Goal: Check status: Check status

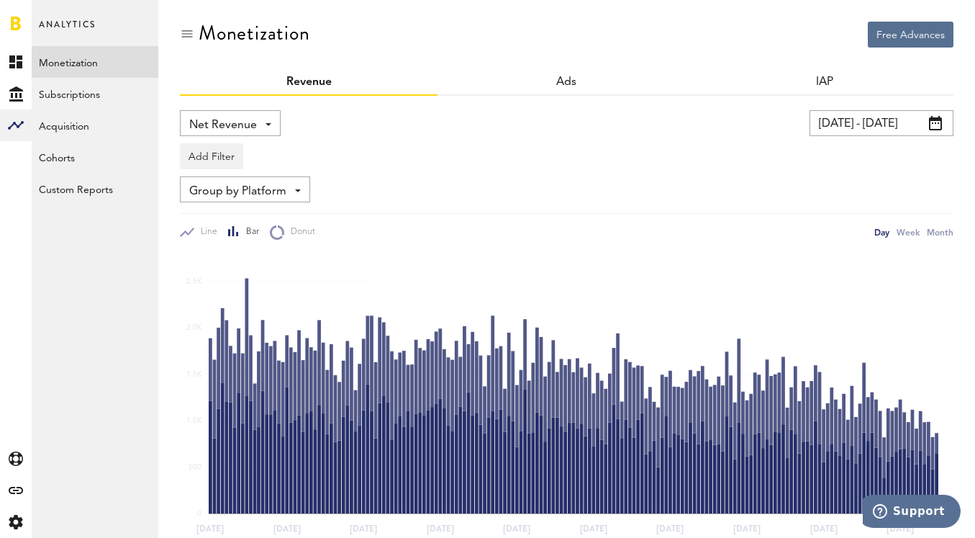
click at [848, 126] on input "[DATE] - [DATE]" at bounding box center [882, 123] width 144 height 26
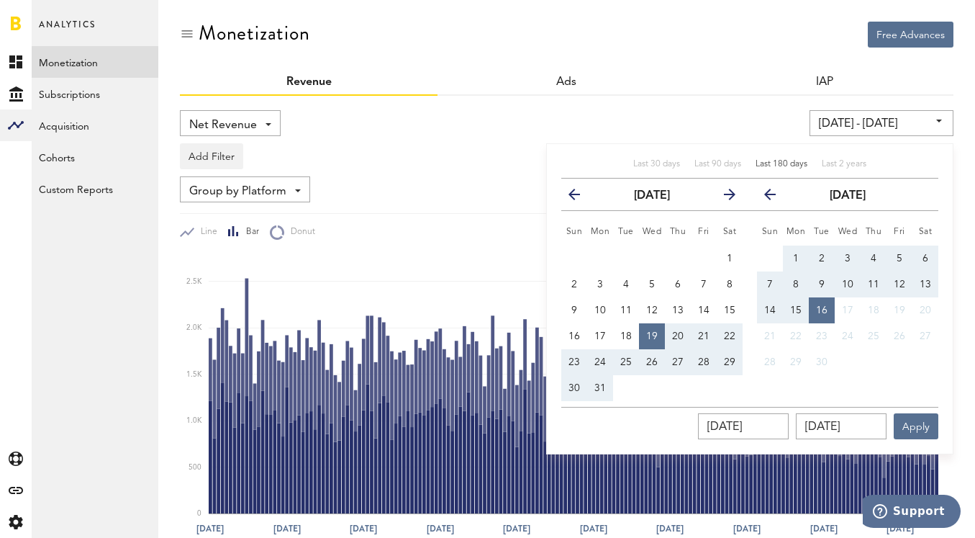
click at [765, 167] on span "Last 180 days" at bounding box center [782, 164] width 52 height 9
type input "[DATE] - [DATE]"
type input "[DATE]"
click at [913, 426] on button "Apply" at bounding box center [916, 426] width 45 height 26
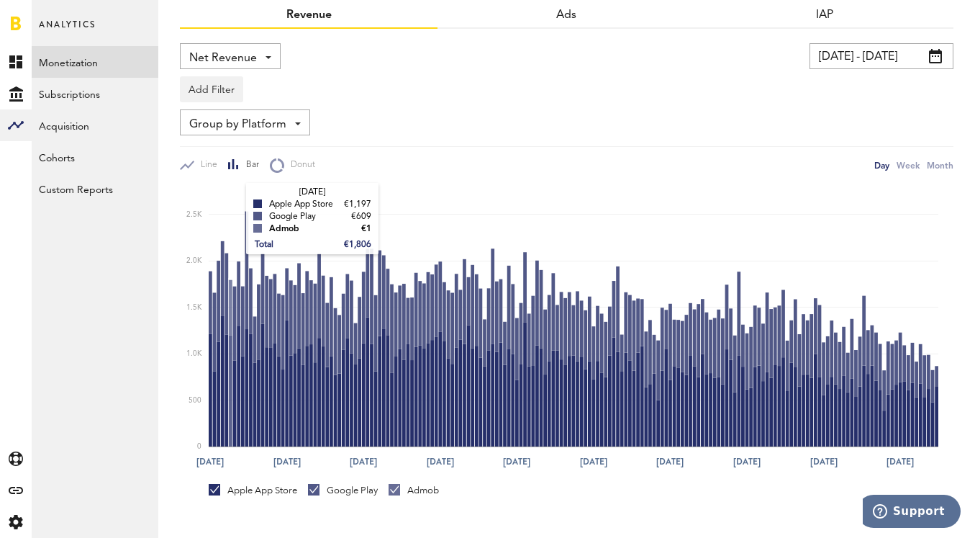
scroll to position [63, 0]
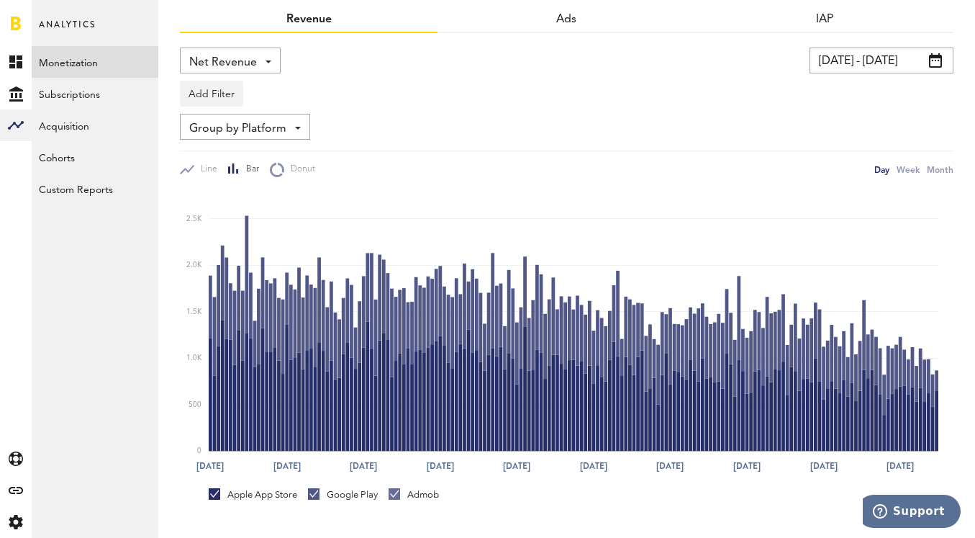
click at [261, 61] on div "Net Revenue Net Revenue Gross Revenue Profit" at bounding box center [230, 60] width 101 height 26
click at [333, 89] on div "Add Filter Platforms Apps" at bounding box center [567, 89] width 774 height 33
click at [259, 63] on div "Net Revenue Net Revenue Gross Revenue Profit" at bounding box center [230, 60] width 101 height 26
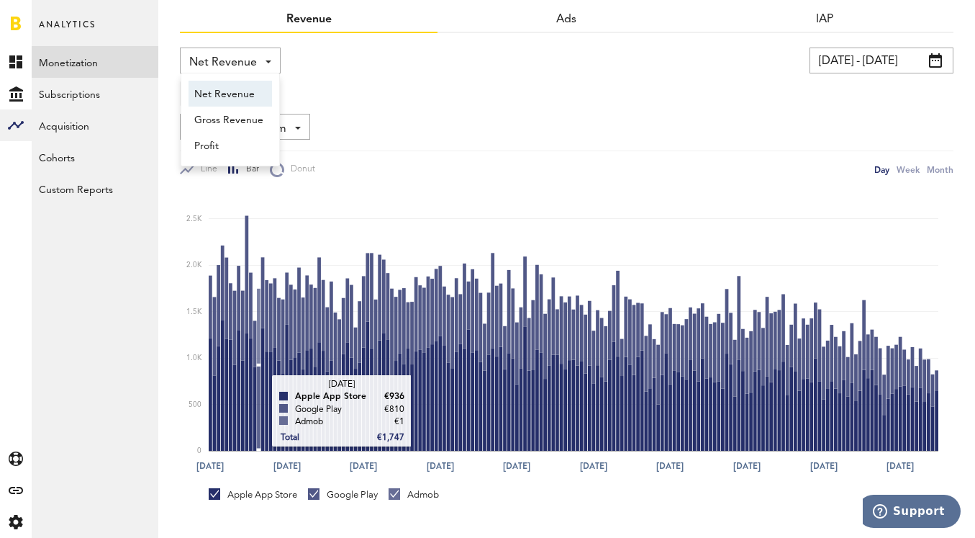
scroll to position [65, 0]
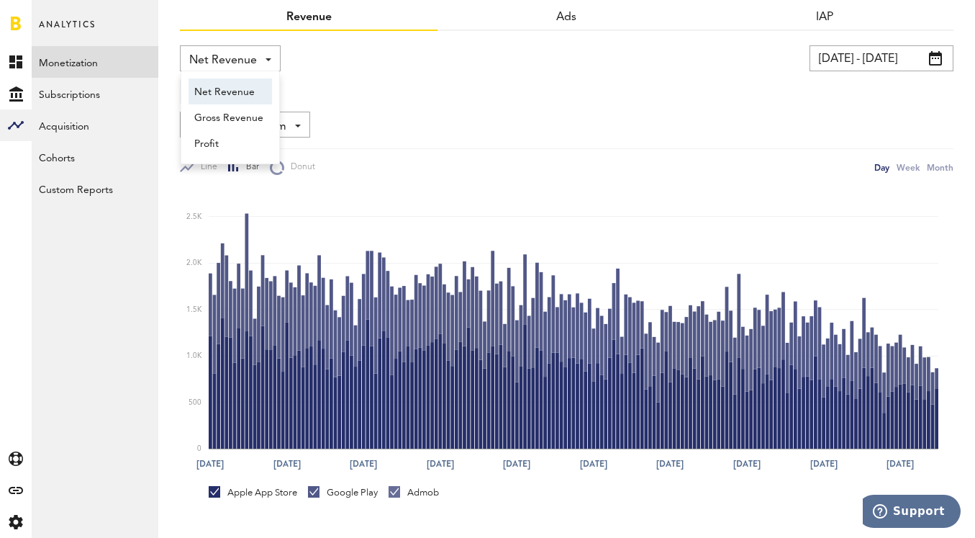
click at [315, 492] on link "Google Play" at bounding box center [343, 492] width 70 height 13
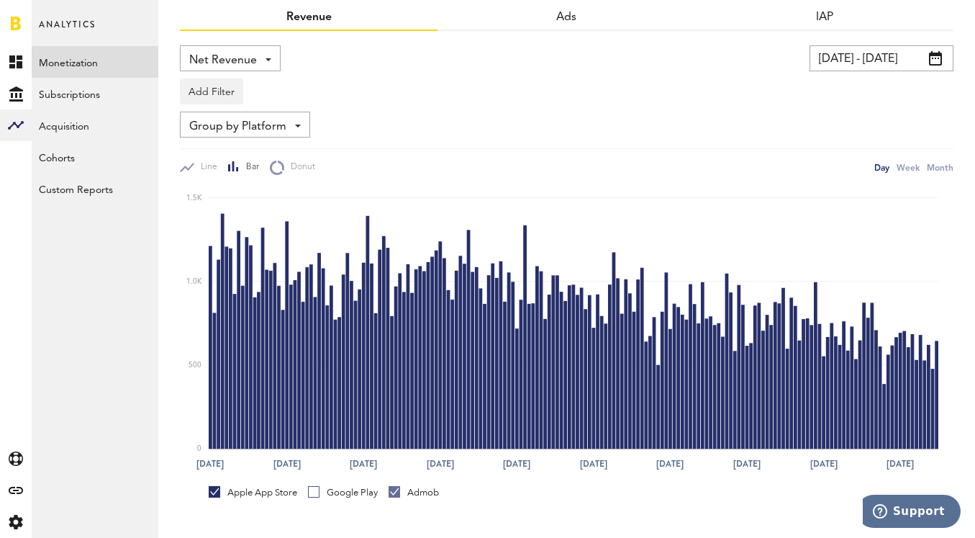
click at [396, 494] on link "Admob" at bounding box center [414, 492] width 50 height 13
